Goal: Register for event/course

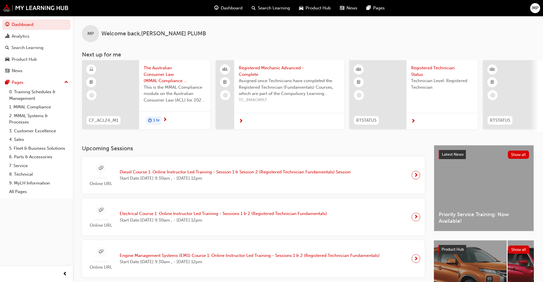
scroll to position [71, 0]
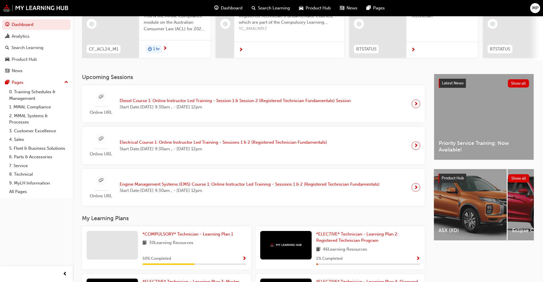
click at [189, 103] on span "Diesel Course 1: Online Instructor Led Training - Session 1 & Session 2 (Regist…" at bounding box center [235, 101] width 231 height 7
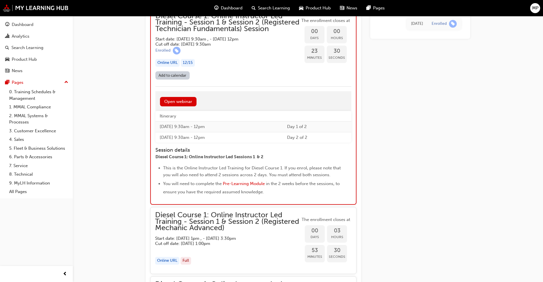
scroll to position [493, 0]
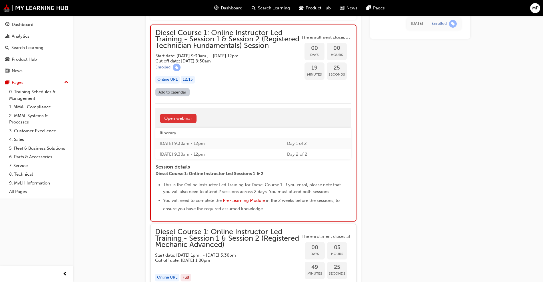
click at [184, 123] on link "Open webinar" at bounding box center [178, 118] width 37 height 9
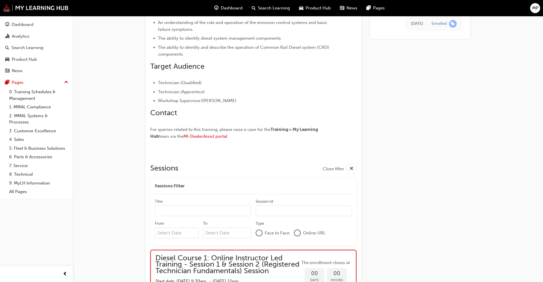
scroll to position [521, 0]
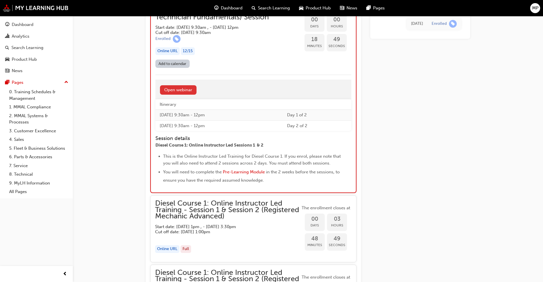
click at [177, 95] on link "Open webinar" at bounding box center [178, 89] width 37 height 9
